Goal: Check status: Check status

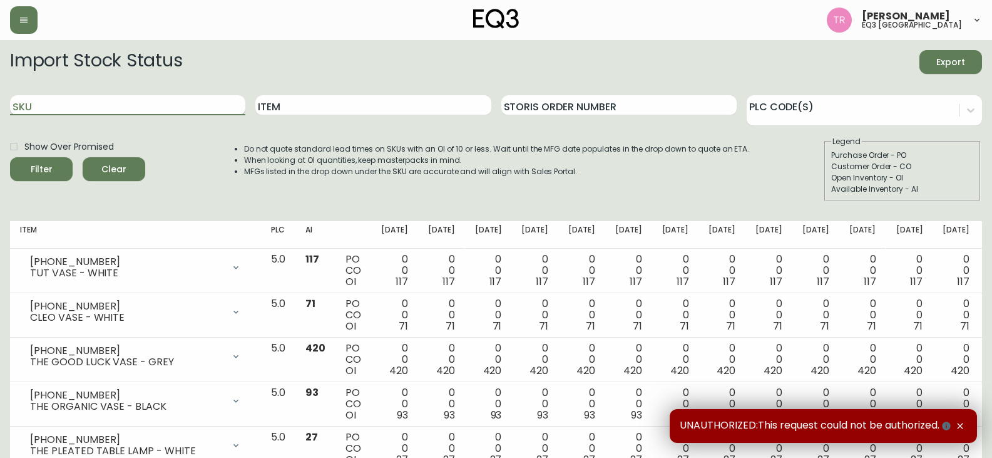
click at [183, 111] on input "SKU" at bounding box center [127, 105] width 235 height 20
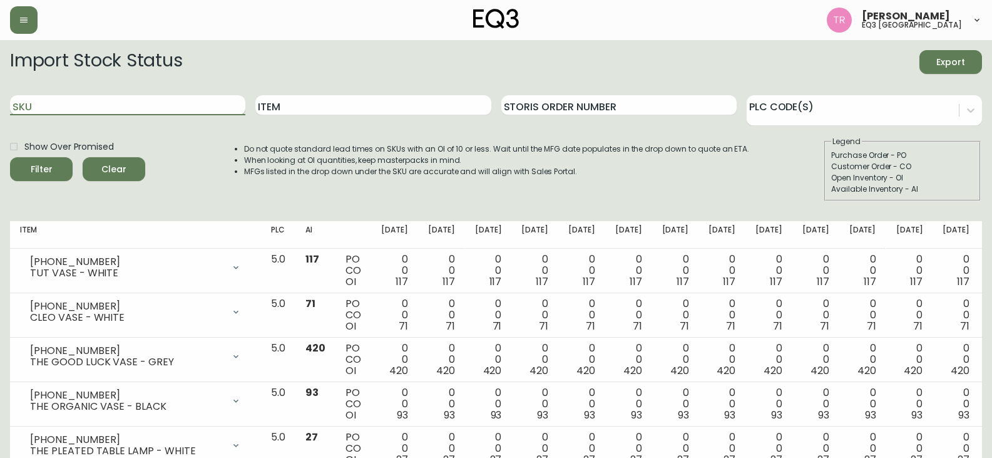
paste input "[PHONE_NUMBER]"
type input "[PHONE_NUMBER]"
click at [183, 110] on input "[PHONE_NUMBER]" at bounding box center [127, 105] width 235 height 20
click at [10, 157] on button "Filter" at bounding box center [41, 169] width 63 height 24
